Goal: Information Seeking & Learning: Find specific fact

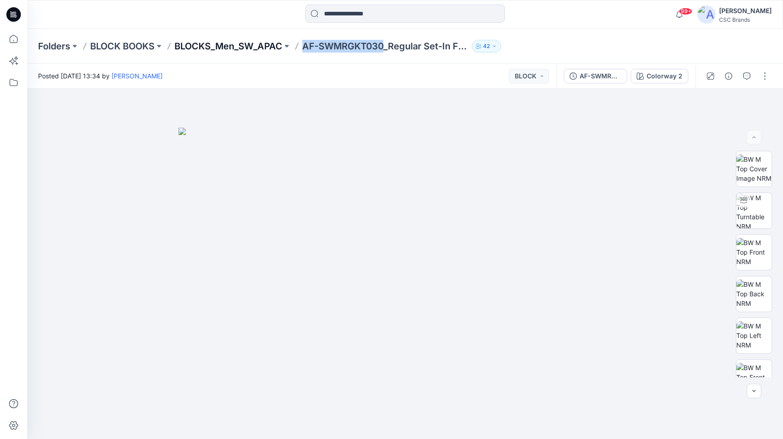
click at [230, 47] on p "BLOCKS_Men_SW_APAC" at bounding box center [228, 46] width 108 height 13
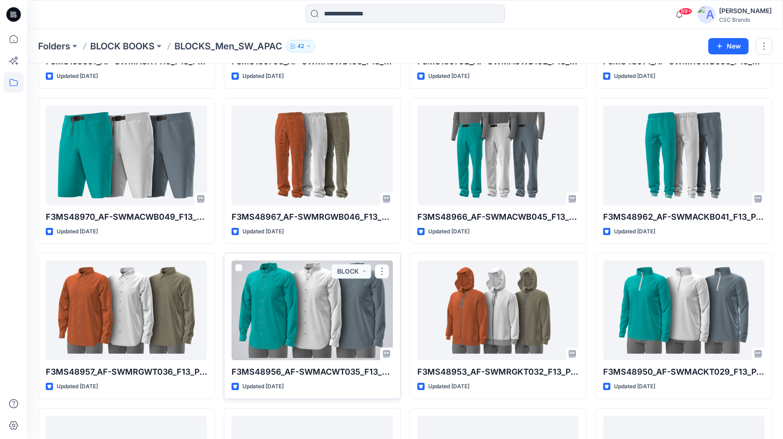
scroll to position [624, 0]
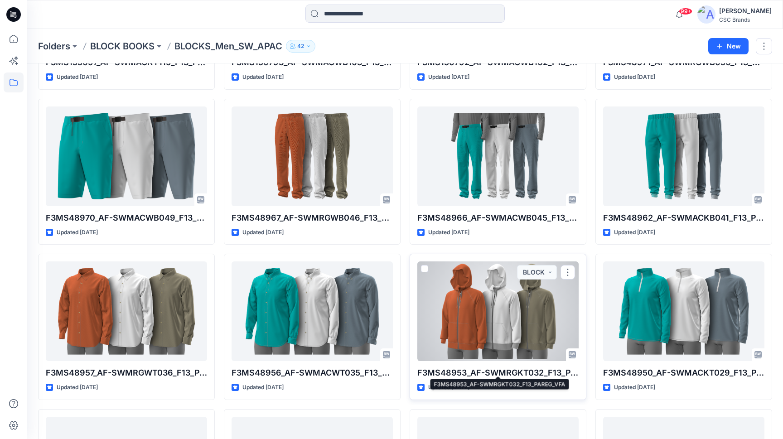
click at [482, 368] on p "F3MS48953_AF-SWMRGKT032_F13_PAREG_VFA" at bounding box center [497, 373] width 161 height 13
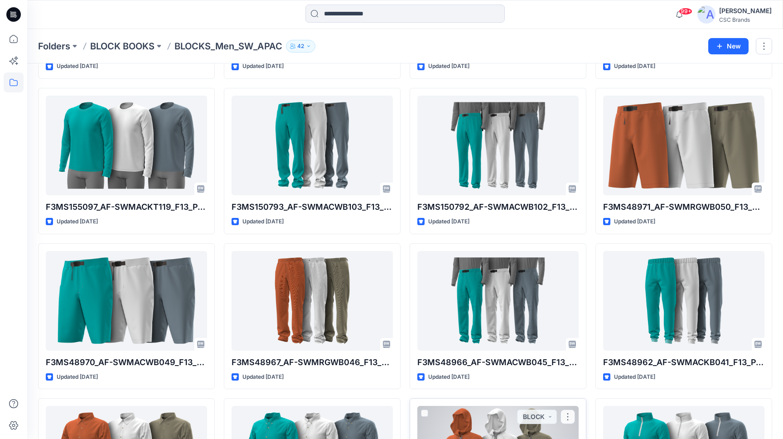
scroll to position [257, 0]
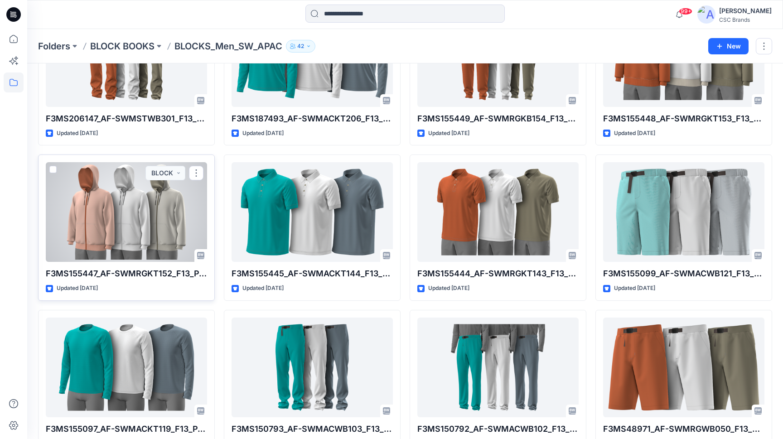
click at [108, 272] on p "F3MS155447_AF-SWMRGKT152_F13_PAREG_VFA" at bounding box center [126, 273] width 161 height 13
click at [139, 227] on div at bounding box center [126, 212] width 161 height 100
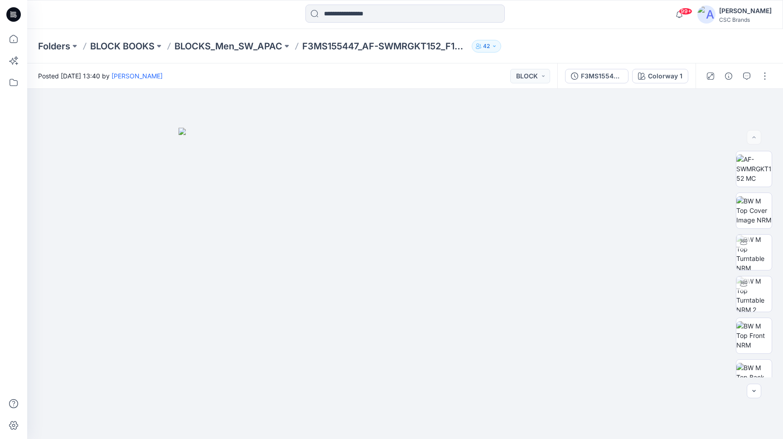
click at [344, 60] on div "Folders BLOCK BOOKS BLOCKS_Men_SW_APAC F3MS155447_AF-SWMRGKT152_F13_PAREG_VFA 42" at bounding box center [405, 46] width 756 height 34
drag, startPoint x: 303, startPoint y: 47, endPoint x: 361, endPoint y: 45, distance: 58.0
click at [361, 45] on div "Folders BLOCK BOOKS BLOCKS_Men_SW_APAC F3MS155447_AF-SWMRGKT152_F13_PAREG_VFA 42" at bounding box center [369, 46] width 663 height 13
copy p "F3MS155447"
click at [218, 43] on p "BLOCKS_Men_SW_APAC" at bounding box center [228, 46] width 108 height 13
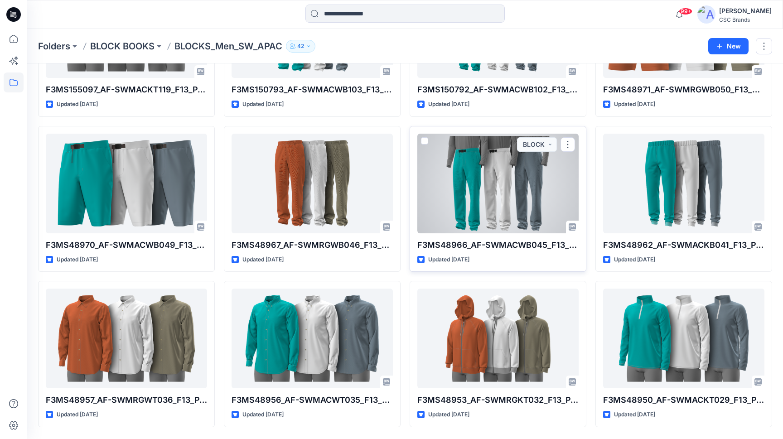
scroll to position [610, 0]
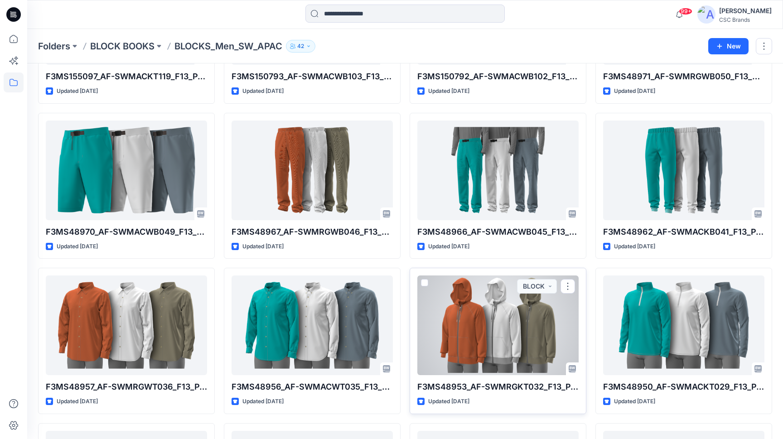
click at [491, 322] on div at bounding box center [497, 326] width 161 height 100
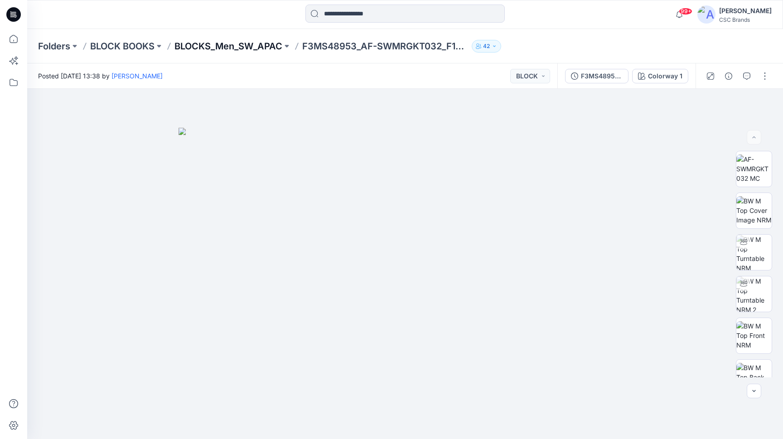
click at [252, 46] on p "BLOCKS_Men_SW_APAC" at bounding box center [228, 46] width 108 height 13
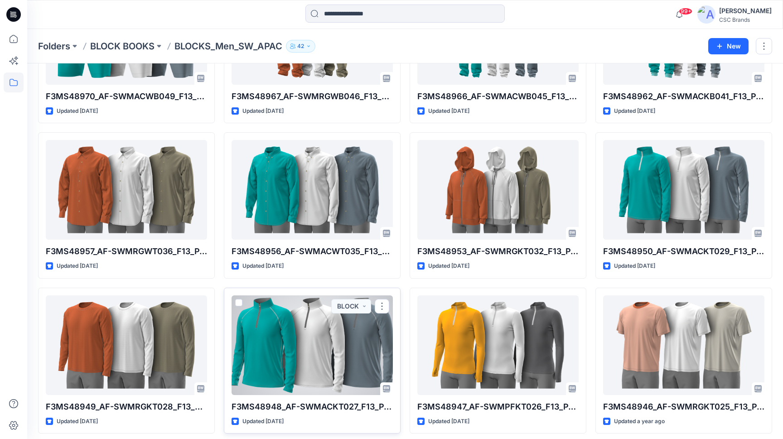
scroll to position [683, 0]
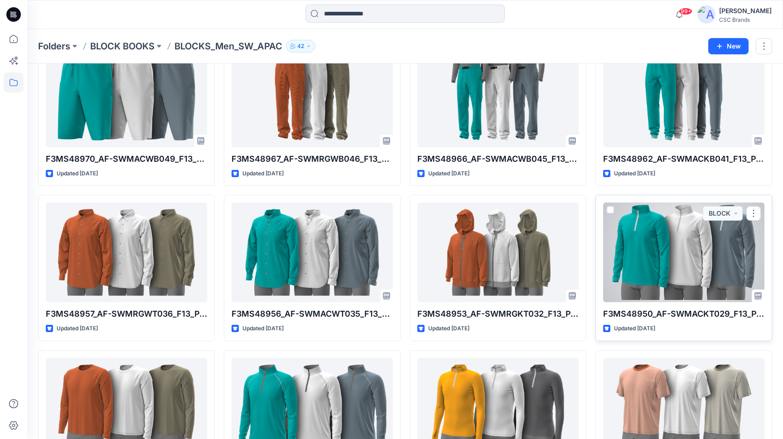
click at [667, 262] on div at bounding box center [683, 253] width 161 height 100
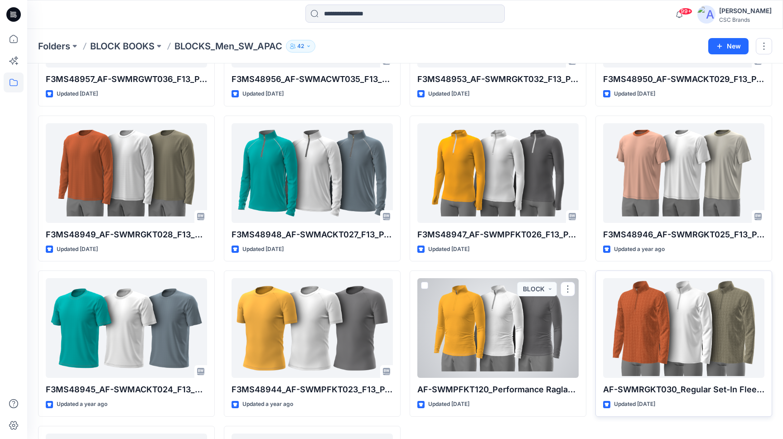
scroll to position [914, 0]
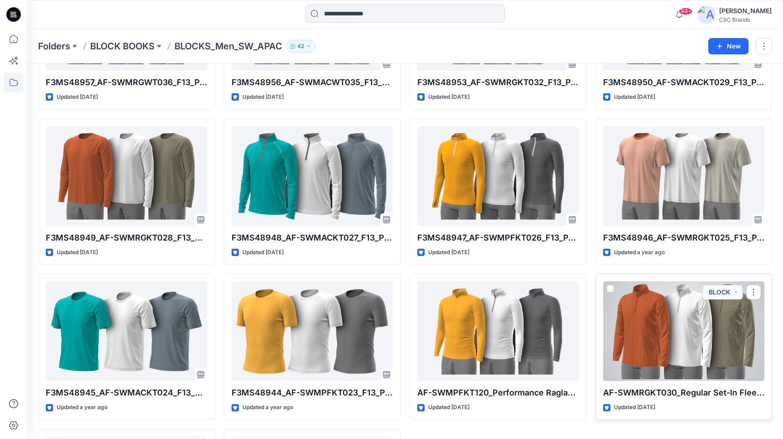
click at [643, 352] on div at bounding box center [683, 331] width 161 height 100
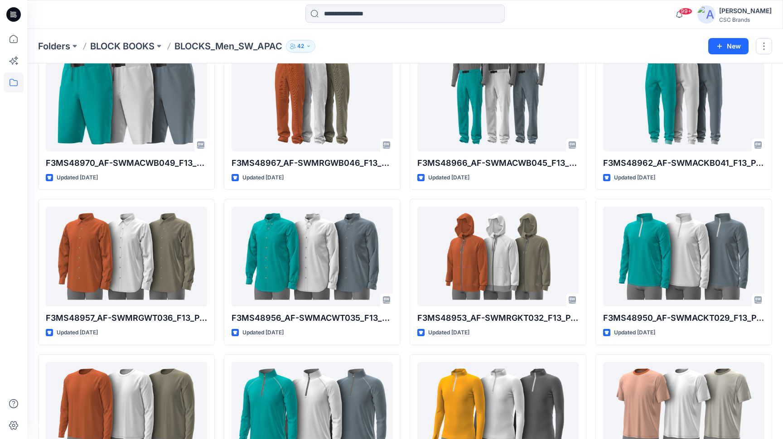
scroll to position [759, 0]
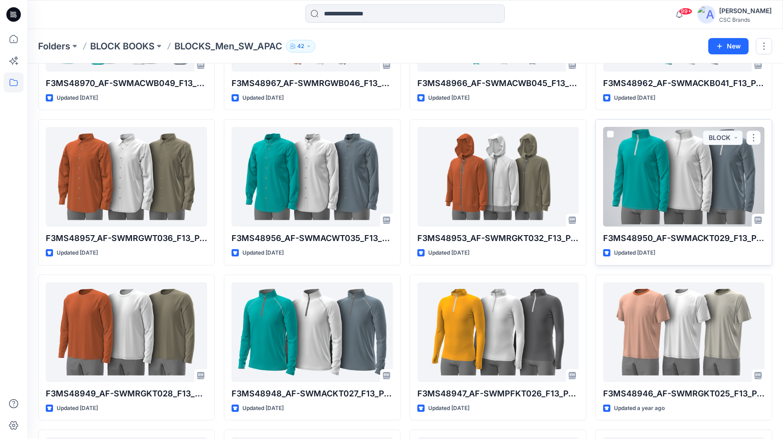
click at [666, 203] on div at bounding box center [683, 177] width 161 height 100
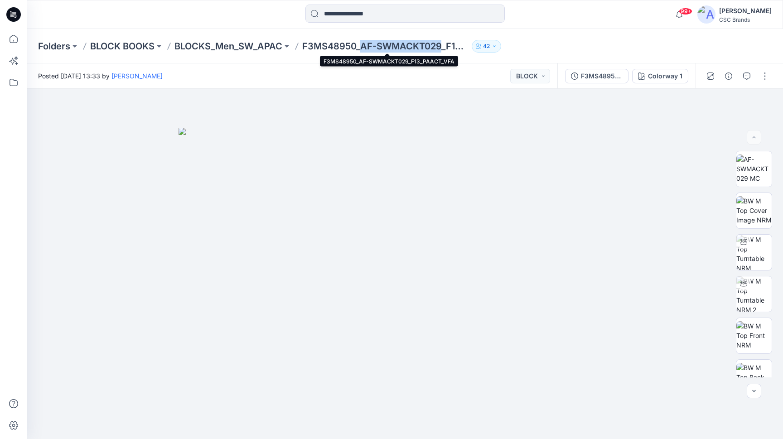
drag, startPoint x: 369, startPoint y: 44, endPoint x: 440, endPoint y: 46, distance: 71.6
click at [441, 46] on p "F3MS48950_AF-SWMACKT029_F13_PAACT_VFA" at bounding box center [385, 46] width 166 height 13
click at [373, 34] on div "Folders BLOCK BOOKS BLOCKS_Men_SW_APAC F3MS48950_AF-SWMACKT029_F13_PAACT_VFA 42" at bounding box center [405, 46] width 756 height 34
drag, startPoint x: 370, startPoint y: 46, endPoint x: 443, endPoint y: 48, distance: 73.4
click at [443, 48] on p "F3MS48950_AF-SWMACKT029_F13_PAACT_VFA" at bounding box center [385, 46] width 166 height 13
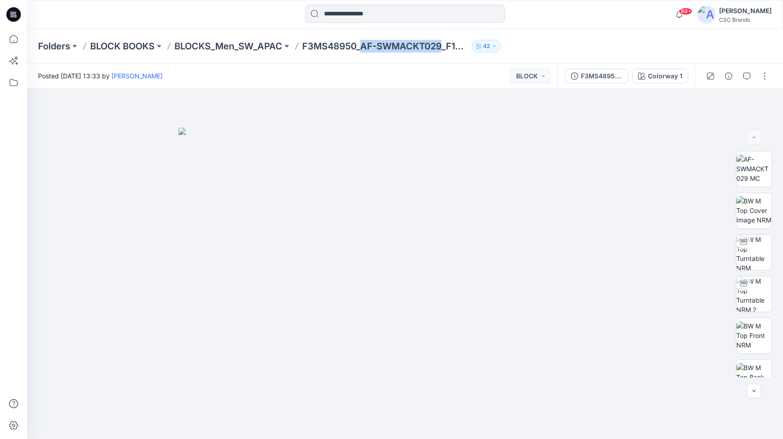
copy p "AF-SWMACKT029"
click at [272, 48] on p "BLOCKS_Men_SW_APAC" at bounding box center [228, 46] width 108 height 13
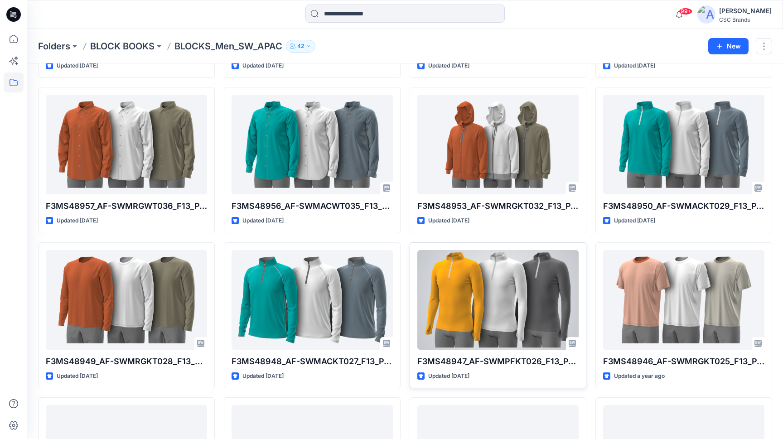
scroll to position [792, 0]
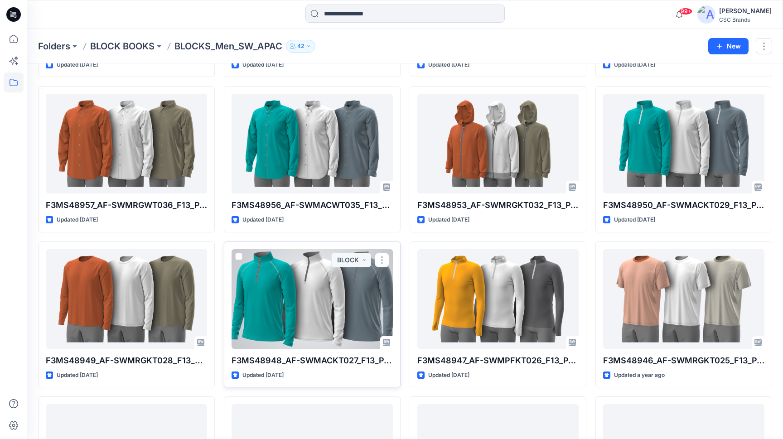
click at [324, 321] on div at bounding box center [312, 299] width 161 height 100
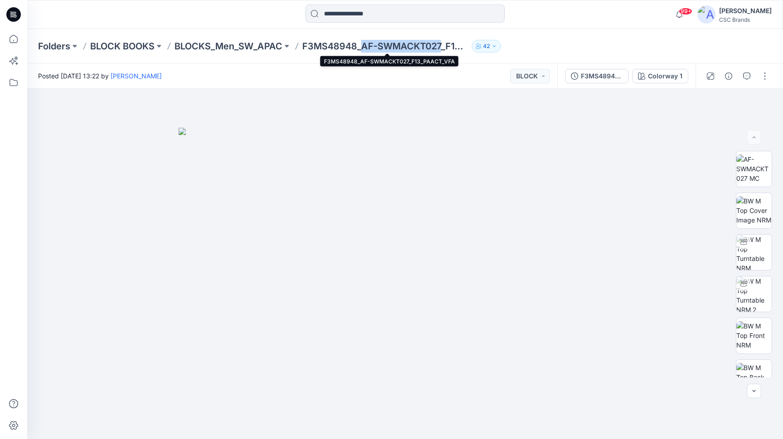
drag, startPoint x: 433, startPoint y: 46, endPoint x: 362, endPoint y: 48, distance: 71.2
click at [362, 48] on p "F3MS48948_AF-SWMACKT027_F13_PAACT_VFA" at bounding box center [385, 46] width 166 height 13
copy p "AF-SWMACKT027"
click at [269, 45] on p "BLOCKS_Men_SW_APAC" at bounding box center [228, 46] width 108 height 13
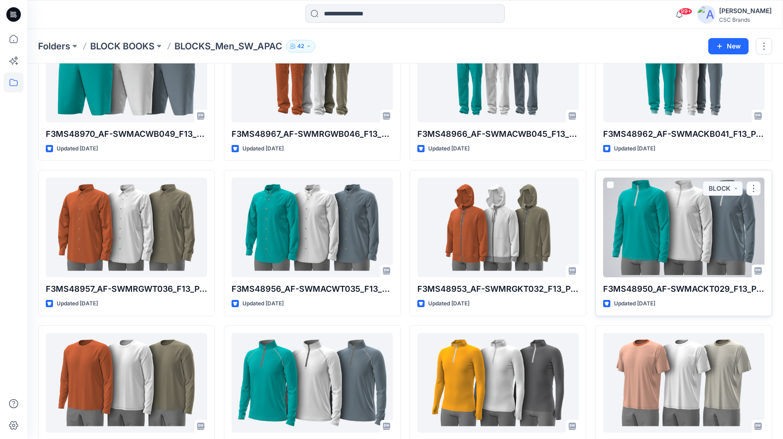
scroll to position [711, 0]
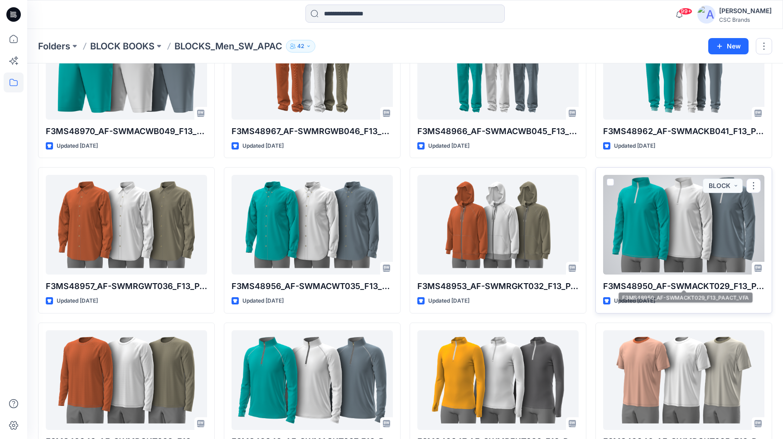
click at [681, 240] on div at bounding box center [683, 225] width 161 height 100
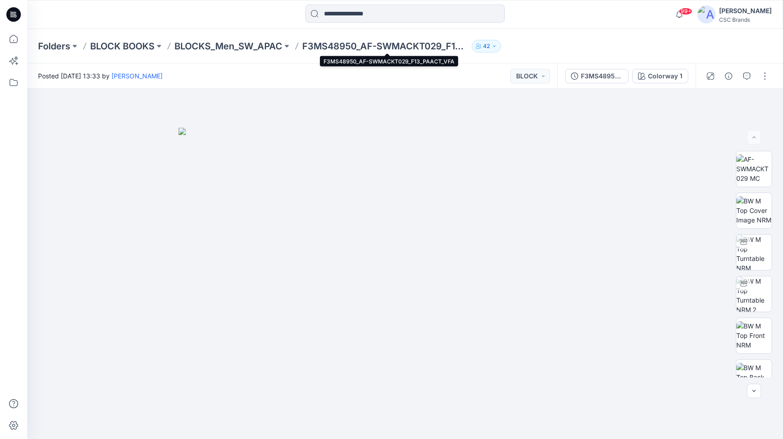
scroll to position [0, 0]
drag, startPoint x: 445, startPoint y: 44, endPoint x: 363, endPoint y: 47, distance: 81.6
click at [363, 47] on p "F3MS48950_AF-SWMACKT029_F13_PAACT_VFA" at bounding box center [385, 46] width 166 height 13
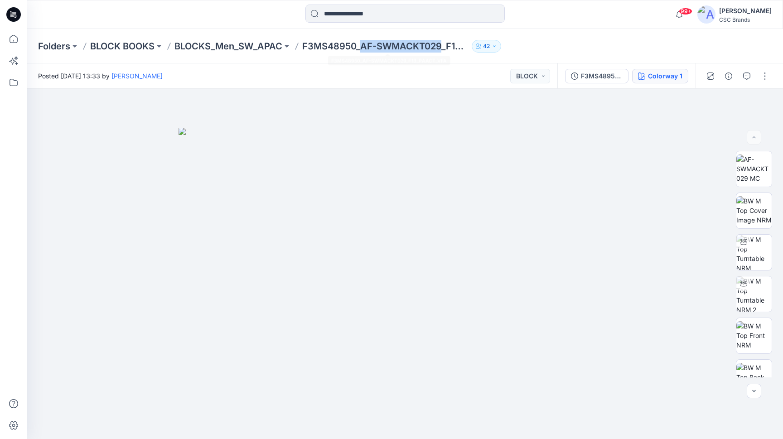
scroll to position [0, 0]
copy p "AF-SWMACKT029"
click at [411, 77] on div "Posted [DATE] 13:33 by [PERSON_NAME] BLOCK" at bounding box center [292, 75] width 530 height 25
drag, startPoint x: 357, startPoint y: 45, endPoint x: 302, endPoint y: 48, distance: 55.0
click at [302, 48] on div "Folders BLOCK BOOKS BLOCKS_Men_SW_APAC F3MS48950_AF-SWMACKT029_F13_PAACT_VFA 42" at bounding box center [369, 46] width 663 height 13
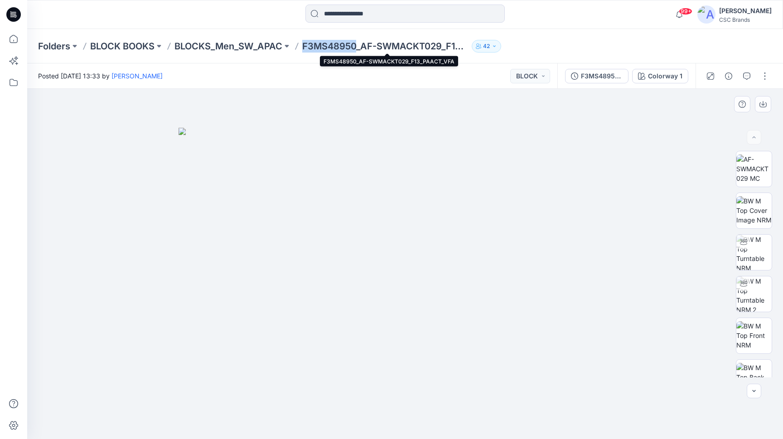
copy p "F3MS48950"
